Goal: Task Accomplishment & Management: Complete application form

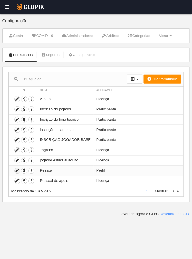
click at [15, 171] on icon at bounding box center [17, 170] width 5 height 5
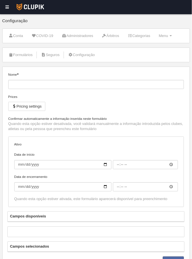
type input "Pessoa"
checkbox input "true"
type input "[DATE]"
type input "00:00"
type input "[DATE]"
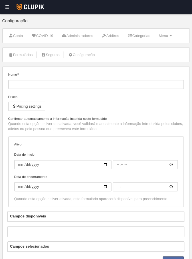
type input "23:55"
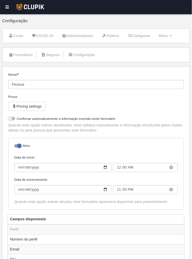
scroll to position [7, 0]
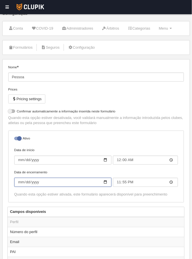
click at [21, 183] on input "[DATE]" at bounding box center [62, 182] width 97 height 9
type input "[DATE]"
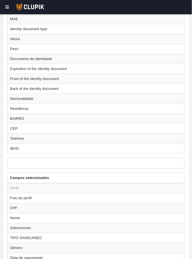
scroll to position [259, 0]
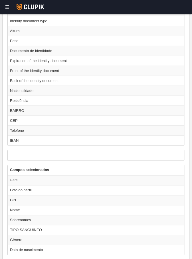
click at [176, 259] on button "Guardar" at bounding box center [173, 264] width 21 height 9
